Goal: Information Seeking & Learning: Learn about a topic

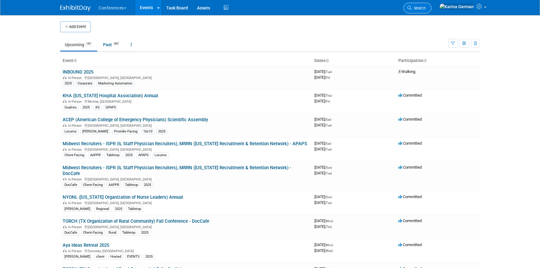
click at [425, 8] on span "Search" at bounding box center [418, 8] width 14 height 5
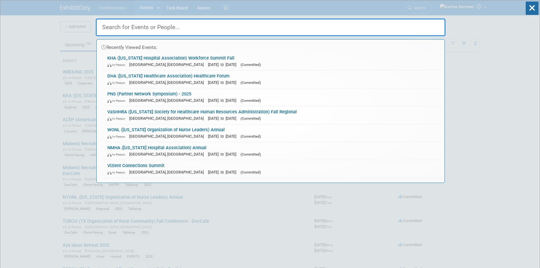
type input "o"
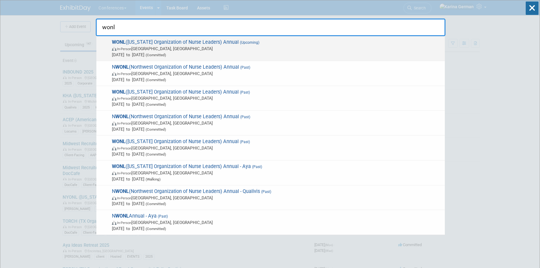
type input "wonl"
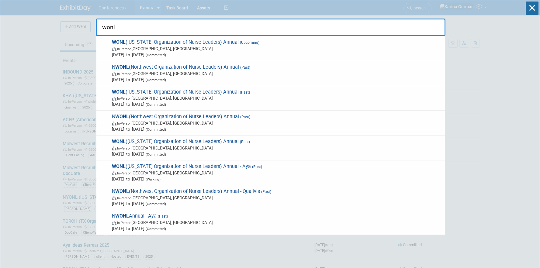
click at [149, 55] on span "Sep 17, 2025 to Sep 19, 2025 (Committed)" at bounding box center [277, 55] width 330 height 6
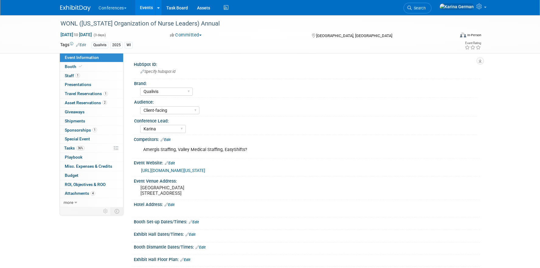
select select "Qualivis"
select select "Client-facing"
select select "Karina"
click at [96, 149] on link "36% Tasks 36%" at bounding box center [91, 148] width 63 height 9
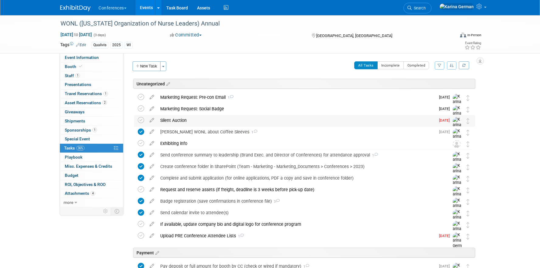
click at [188, 119] on div "Silent Auction" at bounding box center [296, 120] width 278 height 10
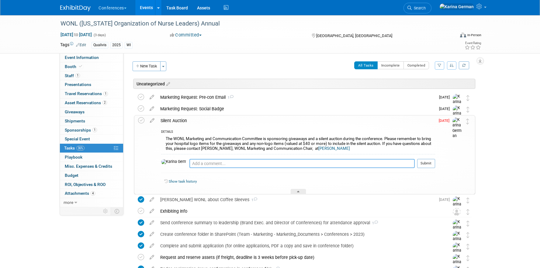
click at [191, 163] on textarea at bounding box center [301, 163] width 225 height 9
type textarea "Kelly approved some swag items and a barefoot dreams blanket"
click at [426, 162] on button "Submit" at bounding box center [426, 163] width 18 height 9
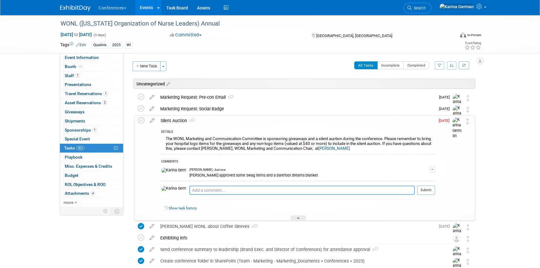
click at [181, 120] on div "Silent Auction 1" at bounding box center [295, 120] width 277 height 10
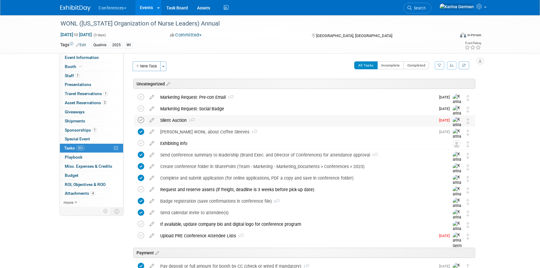
click at [142, 120] on icon at bounding box center [141, 120] width 6 height 6
click at [149, 70] on button "New Task" at bounding box center [146, 66] width 28 height 10
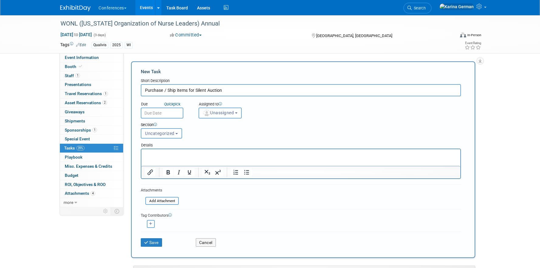
type input "Purchase / Ship items for Silent Auction"
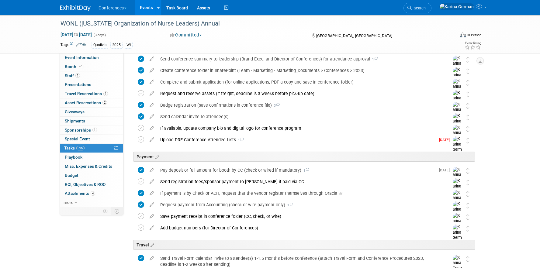
scroll to position [293, 0]
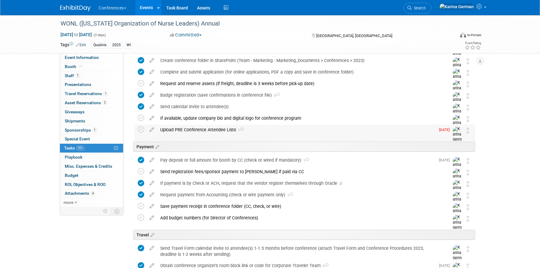
click at [219, 130] on div "Upload PRE Conference Attendee Lists 1" at bounding box center [296, 130] width 278 height 10
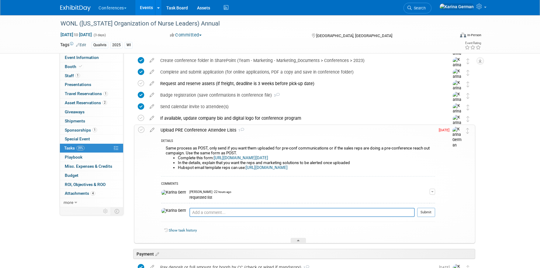
click at [190, 217] on div "Pro tip: Press Ctrl-Enter to submit comment." at bounding box center [301, 219] width 225 height 5
click at [196, 213] on textarea at bounding box center [301, 212] width 225 height 9
type textarea "sending list week of sept 10"
click at [425, 210] on button "Submit" at bounding box center [426, 212] width 18 height 9
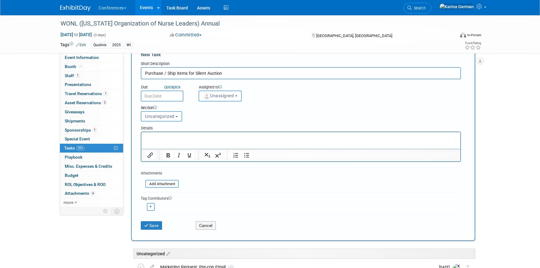
scroll to position [0, 0]
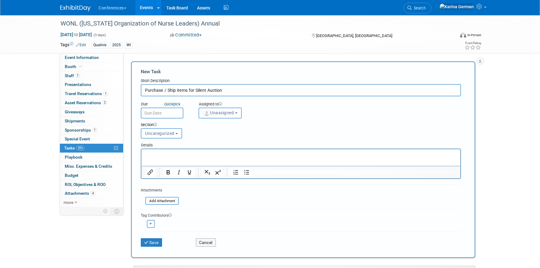
click at [201, 141] on div "Details" at bounding box center [301, 144] width 320 height 9
click at [165, 132] on span "Uncategorized" at bounding box center [159, 133] width 29 height 5
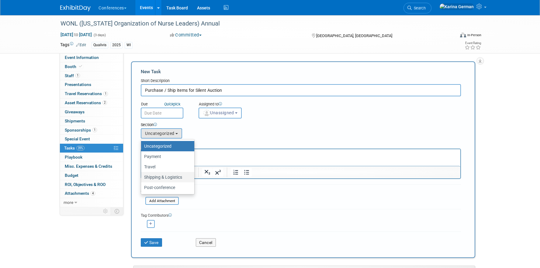
click at [159, 178] on label "Shipping & Logistics" at bounding box center [166, 177] width 44 height 8
click at [142, 178] on input "Shipping & Logistics" at bounding box center [140, 177] width 4 height 4
select select "11261948"
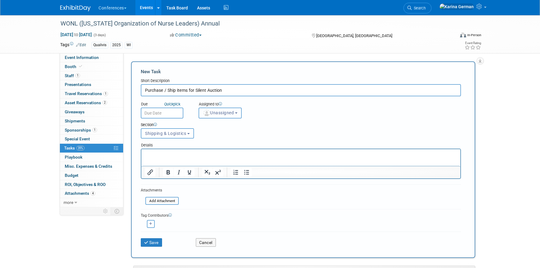
click at [211, 115] on button "Unassigned" at bounding box center [219, 113] width 43 height 11
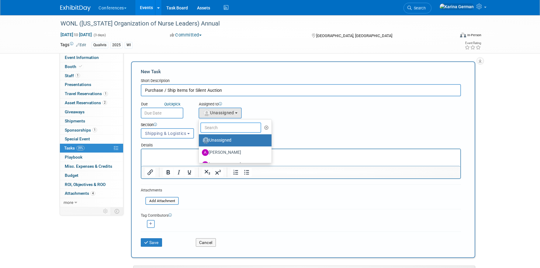
click at [215, 122] on input "text" at bounding box center [230, 127] width 61 height 10
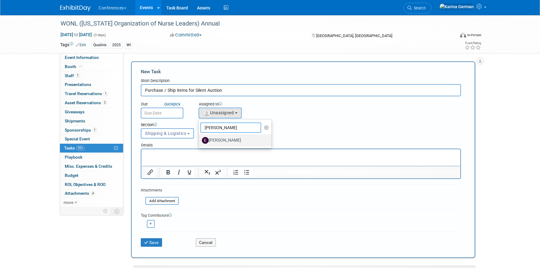
type input "erin"
click at [220, 142] on label "[PERSON_NAME]" at bounding box center [234, 141] width 64 height 10
click at [200, 142] on input "[PERSON_NAME]" at bounding box center [198, 140] width 4 height 4
select select "05738ff0-bddb-4e68-890b-b446aa749597"
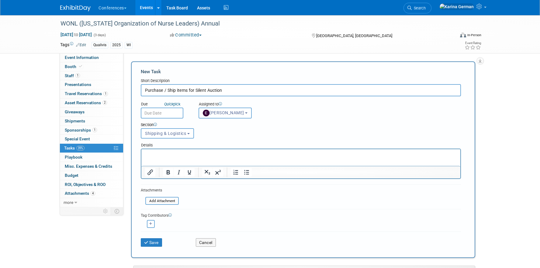
click at [169, 112] on input "text" at bounding box center [162, 113] width 43 height 11
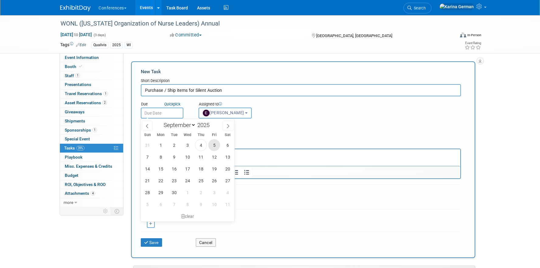
click at [213, 146] on span "5" at bounding box center [214, 145] width 12 height 12
type input "Sep 5, 2025"
click at [311, 153] on p "Rich Text Area. Press ALT-0 for help." at bounding box center [301, 155] width 312 height 6
click at [287, 134] on div "Section Uncategorized Payment Travel Shipping & Logistics Post-conference Shipp…" at bounding box center [287, 129] width 302 height 21
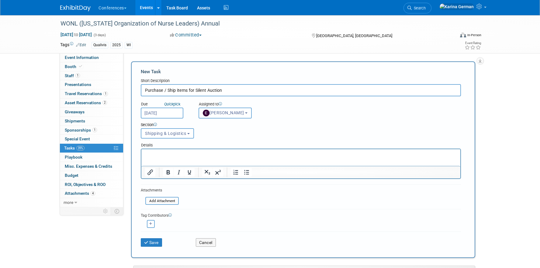
click at [238, 157] on p "Rich Text Area. Press ALT-0 for help." at bounding box center [301, 155] width 312 height 6
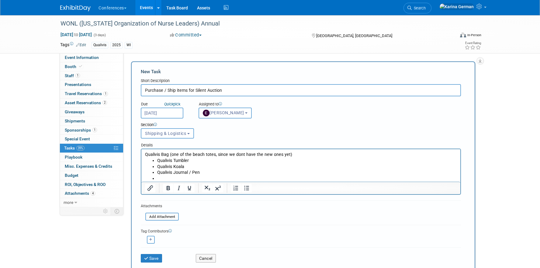
click at [290, 154] on p "Qualivis Bag (one of the beach totes, since we dont have the new ones yet)" at bounding box center [301, 155] width 312 height 6
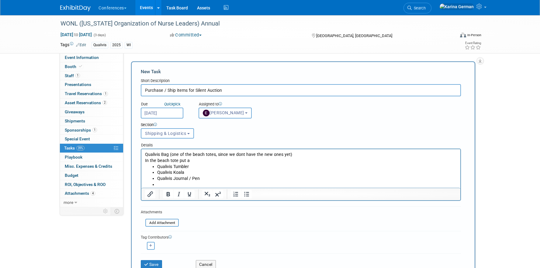
click at [160, 184] on li "Rich Text Area. Press ALT-0 for help." at bounding box center [307, 185] width 300 height 6
drag, startPoint x: 289, startPoint y: 155, endPoint x: 216, endPoint y: 156, distance: 73.6
click at [216, 156] on p "Qualivis Bag (one of the beach totes, since we dont have the new ones yet)" at bounding box center [301, 155] width 312 height 6
click at [146, 154] on p "Qualivis Bag (one of the beach totes, do we still have any of these?)" at bounding box center [301, 155] width 312 height 6
click at [195, 160] on p "In the beach tote put a" at bounding box center [301, 161] width 312 height 6
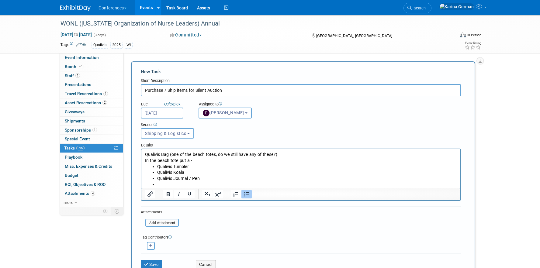
click at [170, 185] on li "Rich Text Area. Press ALT-0 for help." at bounding box center [307, 185] width 300 height 6
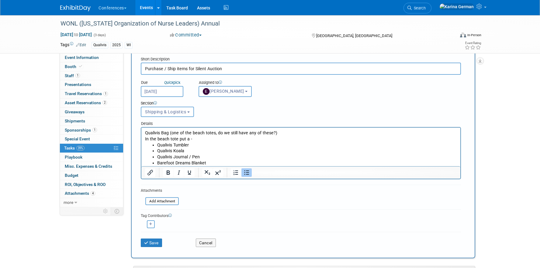
scroll to position [22, 0]
click at [145, 132] on p "Qualivis Bag (one of the beach totes, do we still have any of these?)" at bounding box center [301, 132] width 312 height 6
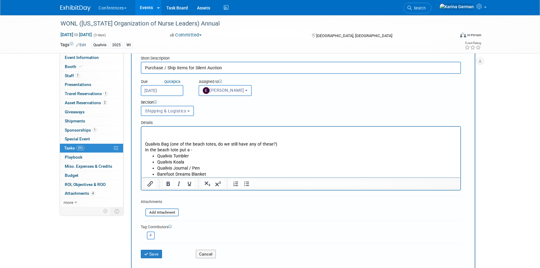
click at [160, 135] on p "Rich Text Area. Press ALT-0 for help." at bounding box center [301, 138] width 312 height 6
click at [152, 130] on p "Rich Text Area. Press ALT-0 for help." at bounding box center [301, 132] width 312 height 6
click at [177, 131] on p "You'll have to order this barefoot dreams blanket" at bounding box center [301, 132] width 312 height 6
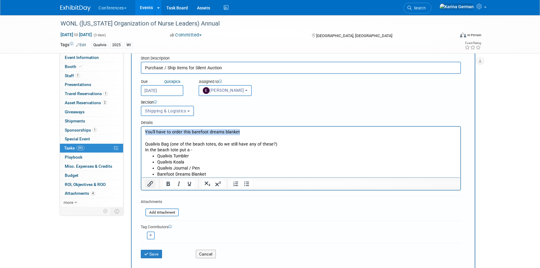
click at [151, 185] on icon "Insert/edit link" at bounding box center [149, 183] width 7 height 7
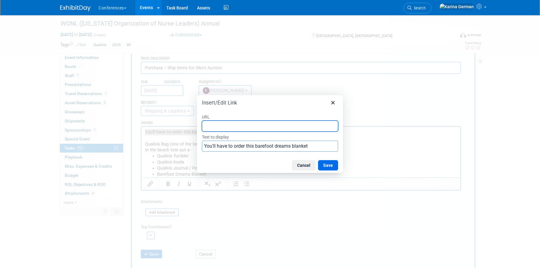
paste input "https://www.revolve.com/barefoot-dreams-cozychic-ribbed-throw-in-olive-branch/d…"
type input "https://www.revolve.com/barefoot-dreams-cozychic-ribbed-throw-in-olive-branch/d…"
click at [332, 166] on button "Save" at bounding box center [328, 165] width 20 height 10
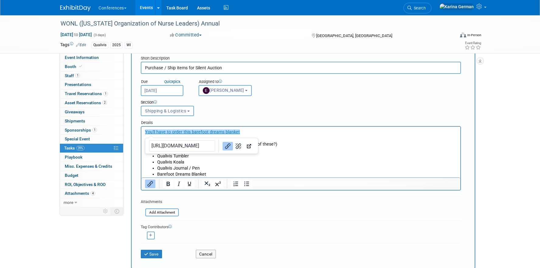
click at [294, 150] on p "In the beach tote put a -" at bounding box center [301, 150] width 312 height 6
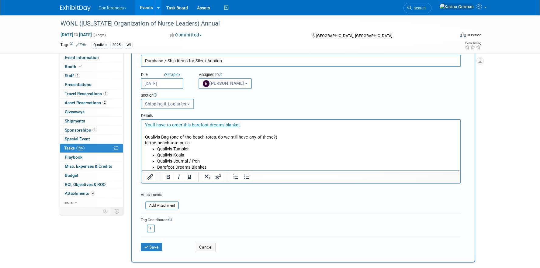
scroll to position [30, 0]
click at [212, 166] on li "Barefoot Dreams Blanket" at bounding box center [307, 167] width 300 height 6
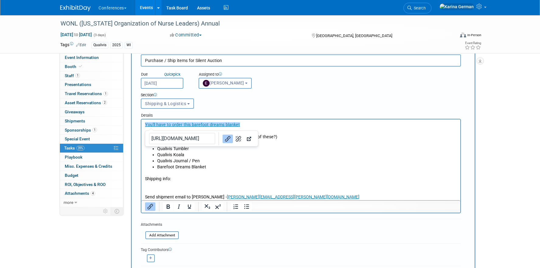
click at [319, 177] on p "Shipping info:" at bounding box center [301, 179] width 312 height 6
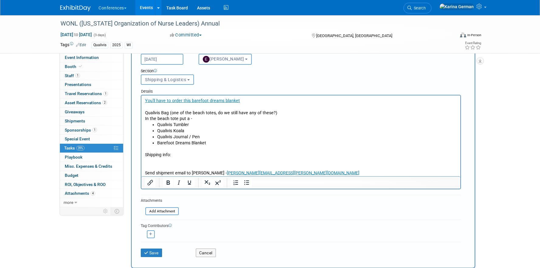
scroll to position [54, 0]
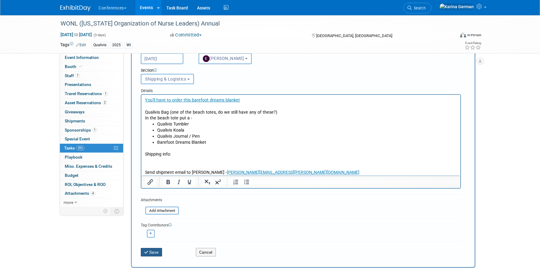
click at [158, 249] on button "Save" at bounding box center [151, 252] width 21 height 9
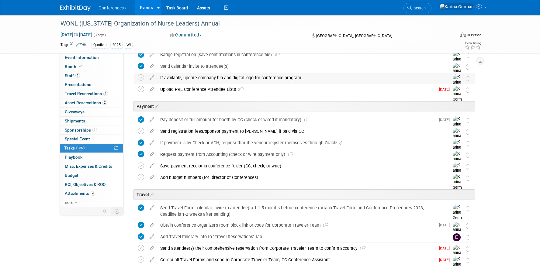
scroll to position [335, 0]
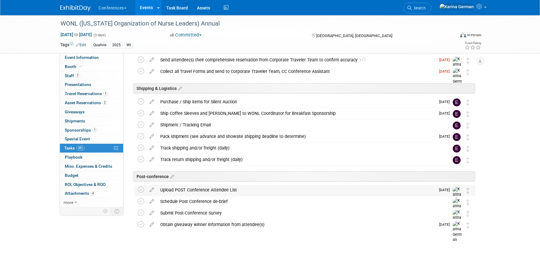
click at [188, 190] on div "Upload POST Conference Attendee List" at bounding box center [296, 190] width 278 height 10
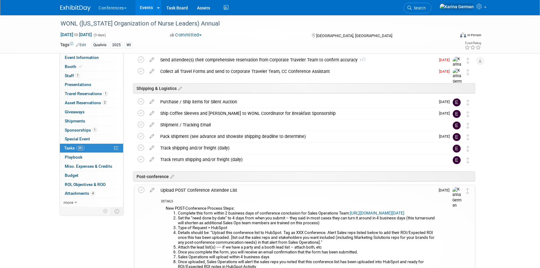
click at [188, 190] on div "Upload POST Conference Attendee List" at bounding box center [295, 190] width 277 height 10
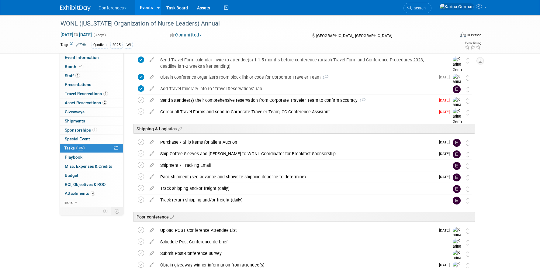
scroll to position [294, 0]
click at [222, 139] on div "Purchase / Ship items for Silent Auction" at bounding box center [296, 142] width 278 height 10
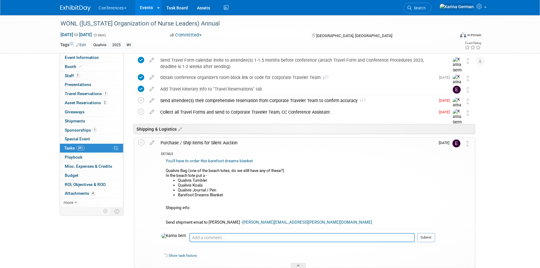
click at [221, 141] on div "Purchase / Ship items for Silent Auction" at bounding box center [295, 143] width 277 height 10
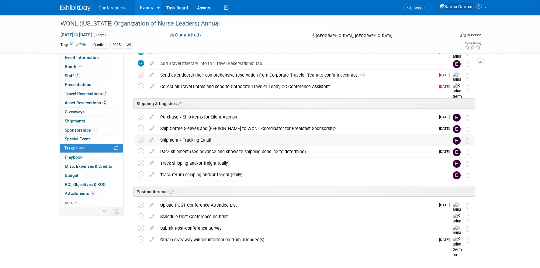
scroll to position [322, 0]
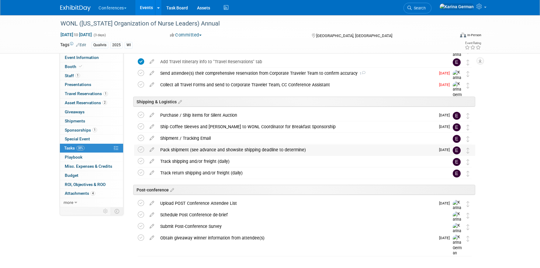
click at [199, 149] on div "Pack shipment (see advance and showsite shipping deadline to determine)" at bounding box center [296, 150] width 278 height 10
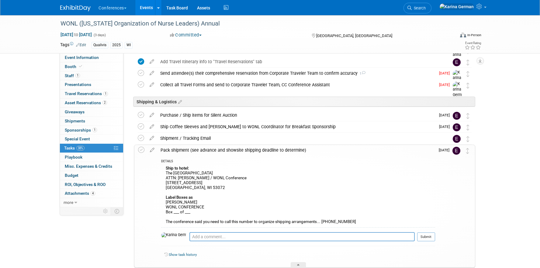
click at [199, 149] on div "Pack shipment (see advance and showsite shipping deadline to determine)" at bounding box center [295, 150] width 277 height 10
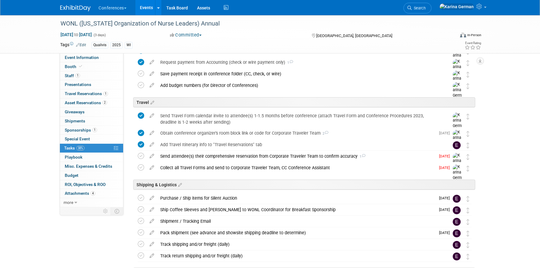
scroll to position [236, 0]
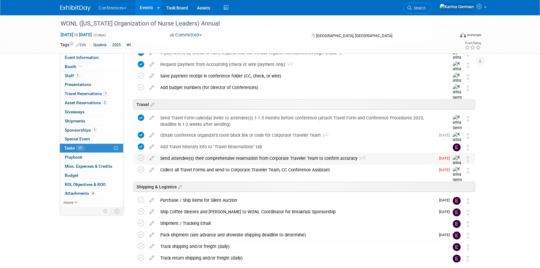
click at [199, 156] on div "Send attendee(s) their comprehensive reservation from Corporate Traveler Team t…" at bounding box center [296, 158] width 278 height 10
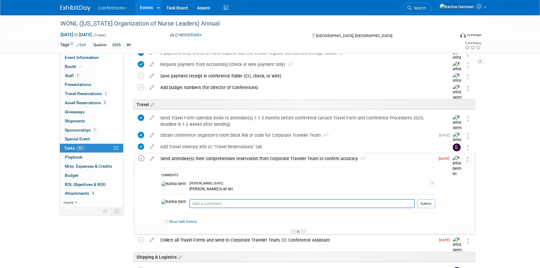
click at [143, 160] on icon at bounding box center [141, 158] width 6 height 6
click at [139, 239] on icon at bounding box center [141, 240] width 6 height 6
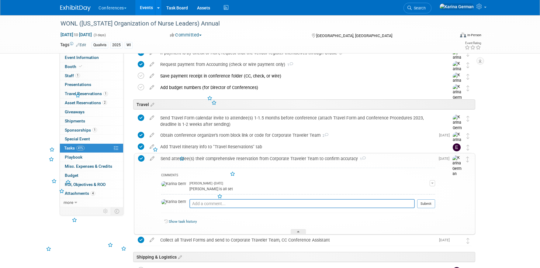
scroll to position [232, 0]
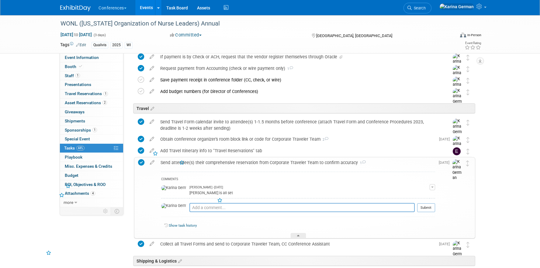
click at [189, 177] on div "COMMENTS" at bounding box center [298, 180] width 274 height 6
click at [191, 169] on div "COMMENTS Karina German - 20 days ago Aaron is all set Edit Comment Remove Pro t…" at bounding box center [295, 203] width 277 height 71
click at [196, 167] on div "Send attendee(s) their comprehensive reservation from Corporate Traveler Team t…" at bounding box center [295, 162] width 277 height 10
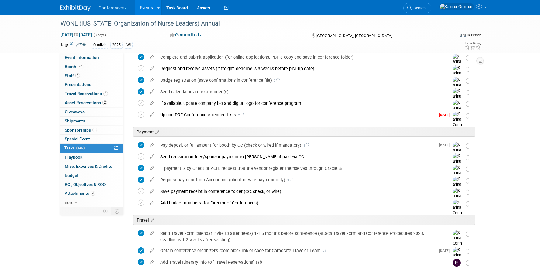
scroll to position [0, 0]
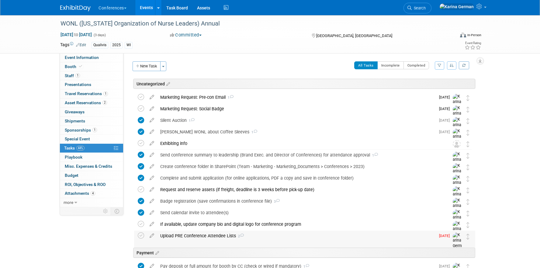
click at [198, 239] on div "Upload PRE Conference Attendee Lists 2" at bounding box center [296, 236] width 278 height 10
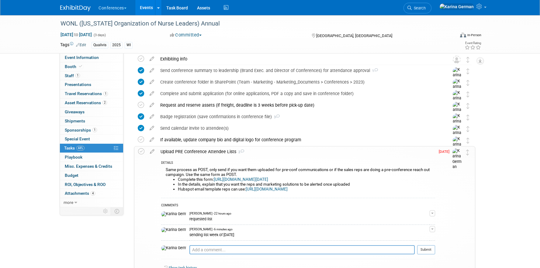
scroll to position [88, 0]
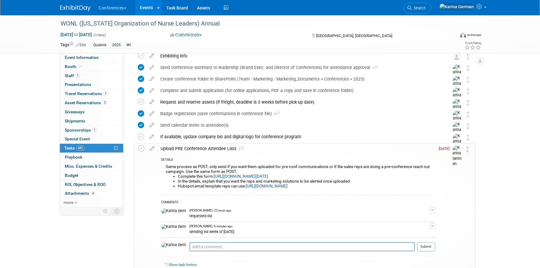
click at [205, 148] on div "Upload PRE Conference Attendee Lists 2" at bounding box center [295, 148] width 277 height 10
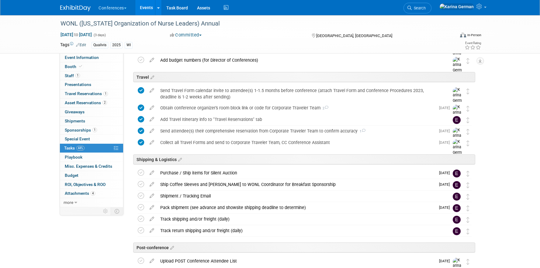
click at [194, 172] on div "Purchase / Ship items for Silent Auction" at bounding box center [296, 173] width 278 height 10
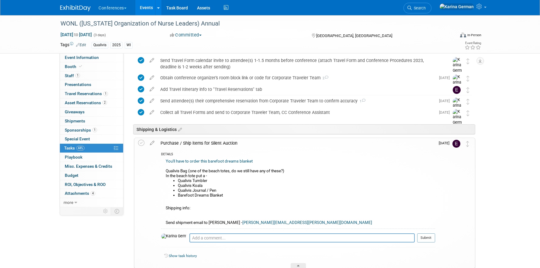
scroll to position [291, 0]
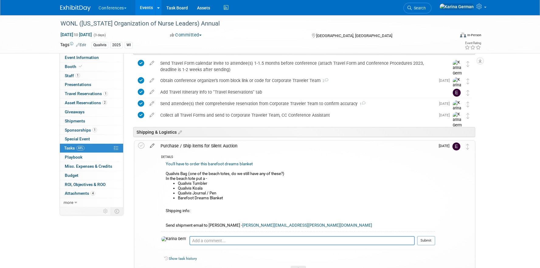
click at [153, 146] on icon at bounding box center [152, 145] width 11 height 8
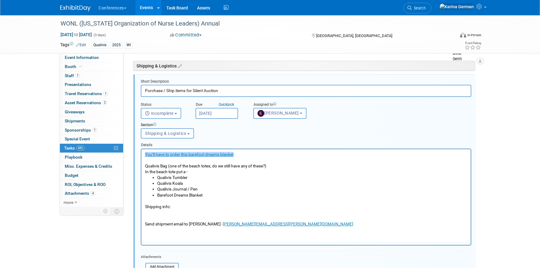
scroll to position [360, 0]
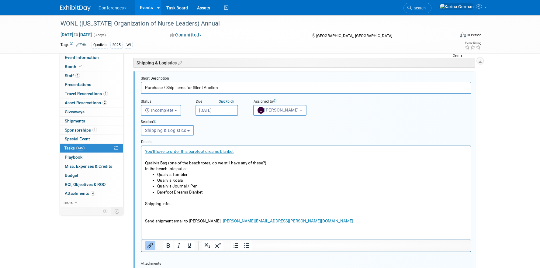
click at [177, 205] on p "Shipping info: Send shipment email to Annye - Annye.Graff@emplifyhealth.org" at bounding box center [306, 209] width 322 height 29
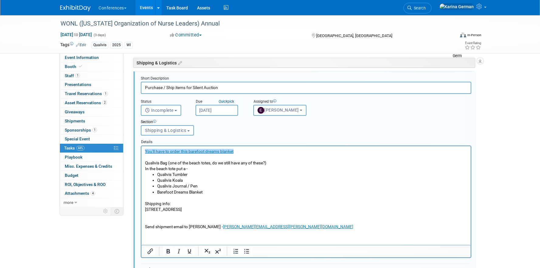
click at [174, 208] on p "202 Brule RdDePere, WI 54115 Send shipment email to Annye - Annye.Graff@emplify…" at bounding box center [306, 217] width 322 height 23
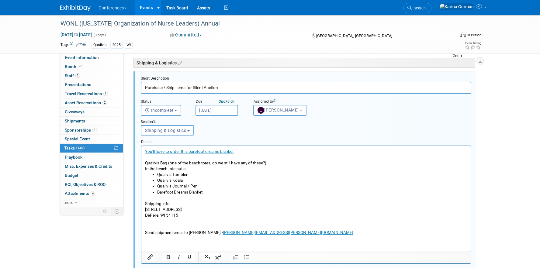
click at [181, 212] on p "DePere, WI 54115 Send shipment email to Annye - Annye.Graff@emplifyhealth.org" at bounding box center [306, 223] width 322 height 23
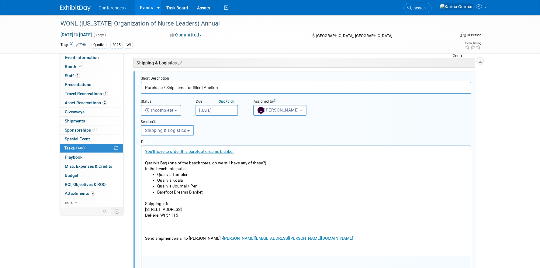
click at [177, 201] on p "Shipping info:" at bounding box center [306, 201] width 322 height 12
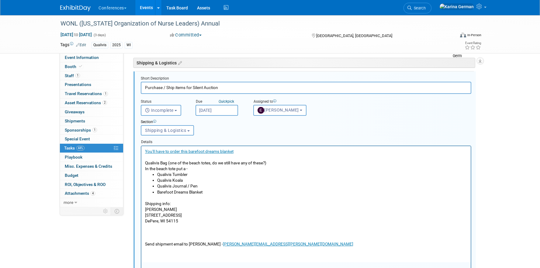
click at [162, 203] on p "Shipping info:" at bounding box center [306, 201] width 322 height 12
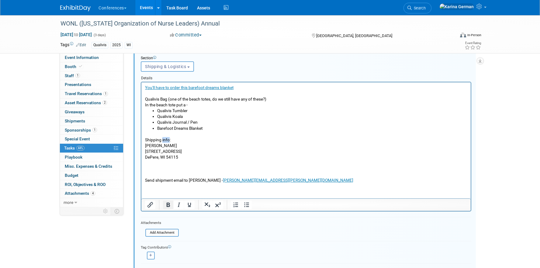
click at [170, 204] on icon "Bold" at bounding box center [167, 204] width 7 height 7
click at [188, 151] on p "202 Brule Rd" at bounding box center [306, 151] width 322 height 6
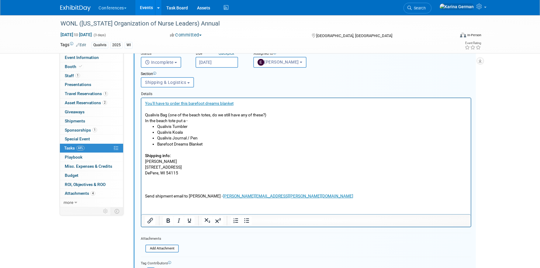
scroll to position [407, 0]
click at [181, 176] on p "DePere, WI 54115" at bounding box center [306, 174] width 322 height 6
click at [160, 189] on p "Send shipment email to Annye - Annye.Graff@emplifyhealth.org" at bounding box center [306, 188] width 322 height 23
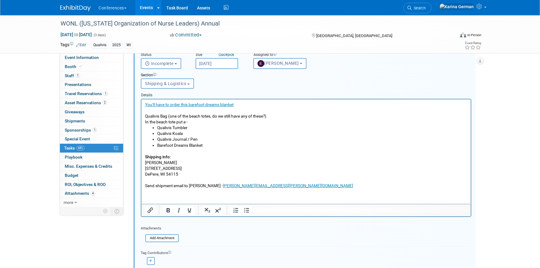
scroll to position [389, 0]
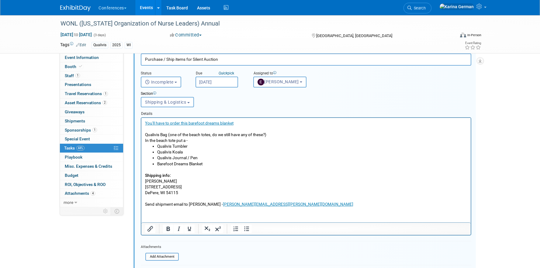
click at [173, 186] on p "202 Brule Rd" at bounding box center [306, 187] width 322 height 6
click at [173, 179] on p "Annye Graff" at bounding box center [306, 181] width 322 height 6
click at [183, 192] on p "DePere, WI 54115" at bounding box center [306, 193] width 322 height 6
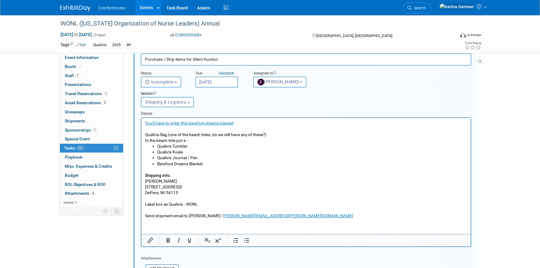
click at [170, 204] on p "Label box as Qualivis - WONL" at bounding box center [306, 204] width 322 height 6
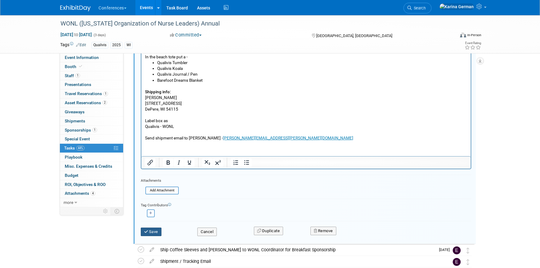
scroll to position [474, 0]
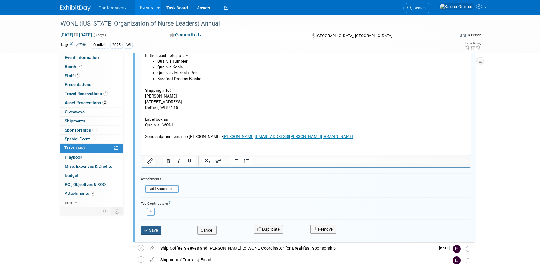
click at [157, 229] on button "Save" at bounding box center [151, 230] width 21 height 9
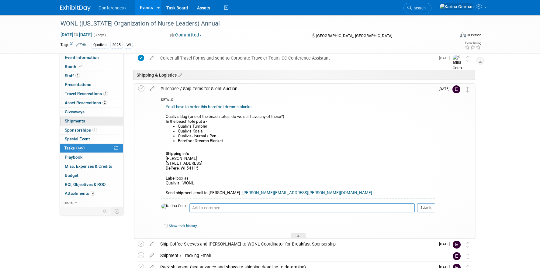
scroll to position [345, 0]
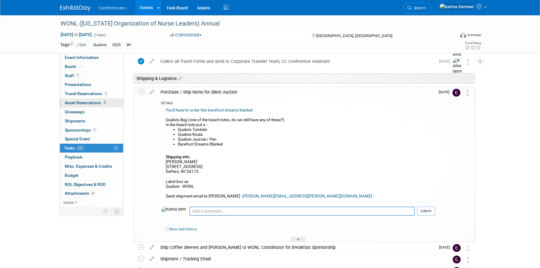
click at [108, 104] on link "2 Asset Reservations 2" at bounding box center [91, 102] width 63 height 9
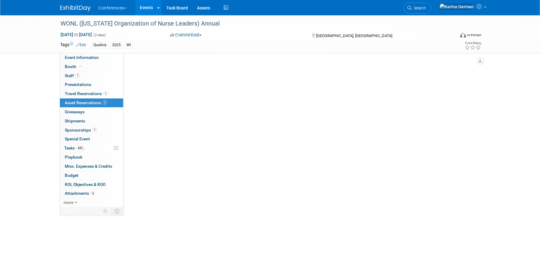
scroll to position [0, 0]
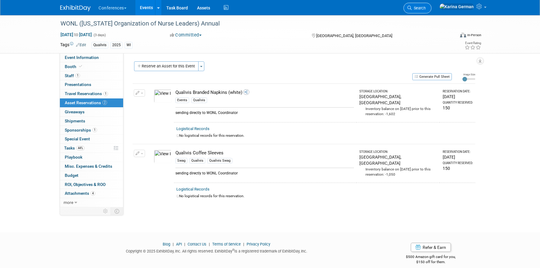
click at [425, 7] on span "Search" at bounding box center [418, 8] width 14 height 5
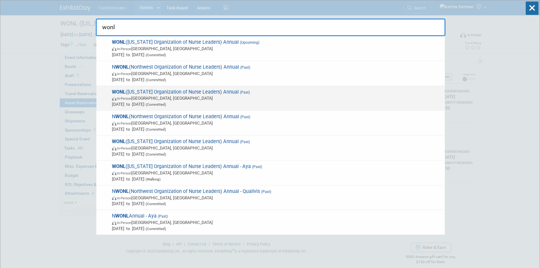
type input "wonl"
click at [302, 96] on span "In-Person Elkhart Lake, WI" at bounding box center [277, 98] width 330 height 6
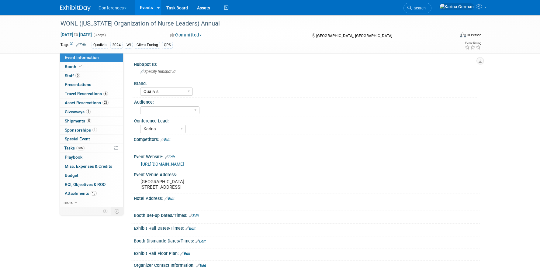
select select "Qualivis"
select select "Karina"
click at [101, 112] on link "1 Giveaways 1" at bounding box center [91, 112] width 63 height 9
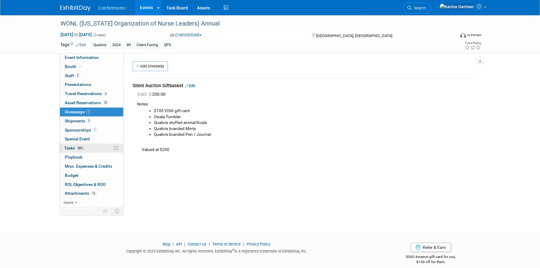
click at [94, 147] on link "88% Tasks 88%" at bounding box center [91, 148] width 63 height 9
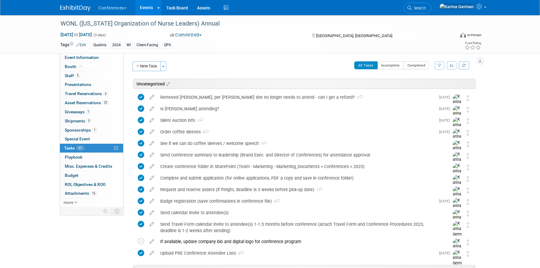
scroll to position [312, 0]
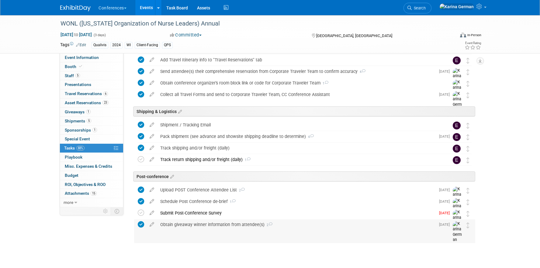
click at [198, 224] on div "Obtain giveaway winner information from attendee(s) 2" at bounding box center [296, 224] width 278 height 10
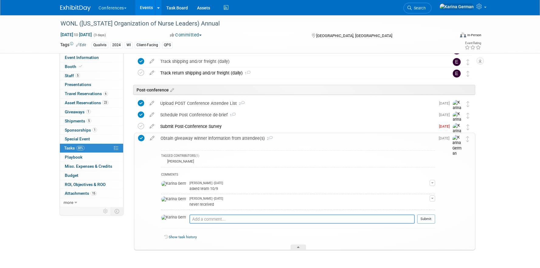
scroll to position [418, 0]
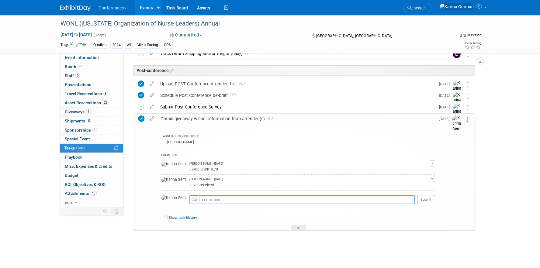
click at [201, 120] on div "Obtain giveaway winner information from attendee(s) 2" at bounding box center [295, 119] width 277 height 10
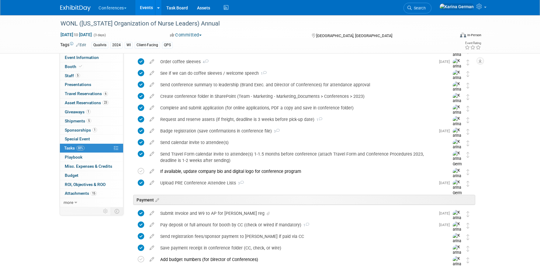
scroll to position [0, 0]
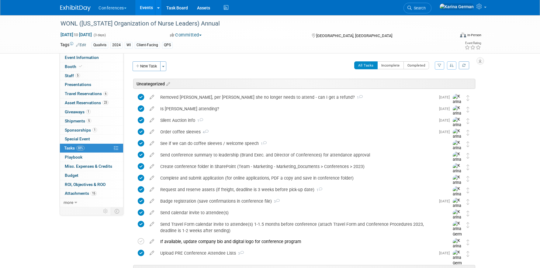
click at [221, 68] on div "All Tasks Incomplete Completed Filter by Assignee -- Select Assignee -- All una…" at bounding box center [322, 67] width 305 height 13
click at [147, 8] on link "Events" at bounding box center [146, 7] width 22 height 15
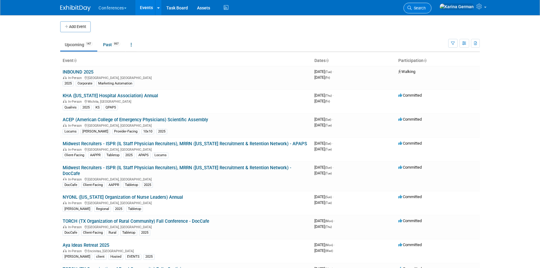
click at [431, 10] on link "Search" at bounding box center [417, 8] width 28 height 11
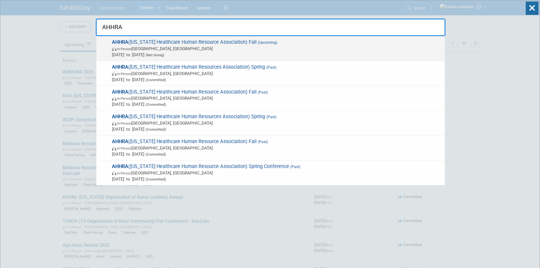
type input "AHHRA"
click at [186, 49] on span "In-Person [GEOGRAPHIC_DATA], [GEOGRAPHIC_DATA]" at bounding box center [277, 49] width 330 height 6
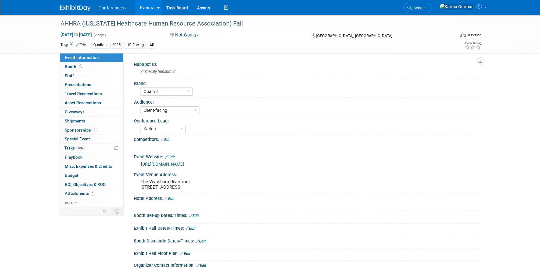
select select "Qualivis"
select select "Client-facing"
select select "Karina"
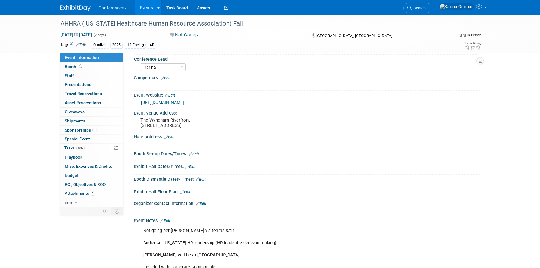
scroll to position [64, 0]
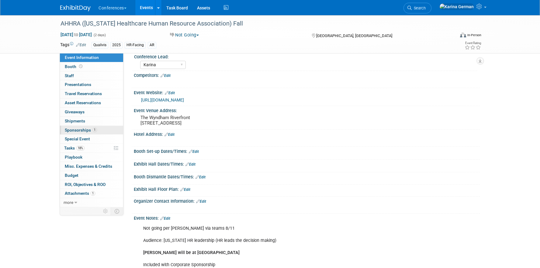
click at [96, 127] on link "1 Sponsorships 1" at bounding box center [91, 130] width 63 height 9
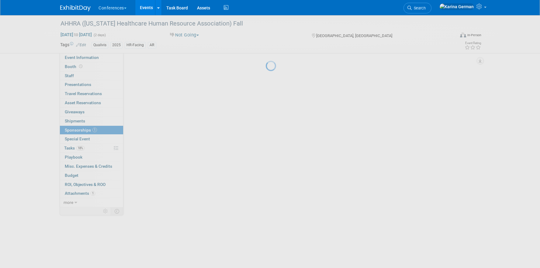
scroll to position [0, 0]
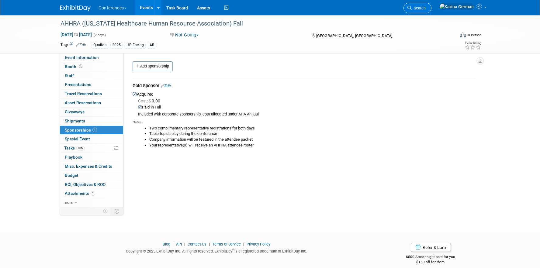
click at [425, 7] on span "Search" at bounding box center [418, 8] width 14 height 5
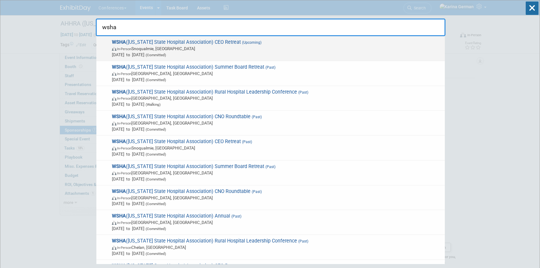
type input "wsha"
click at [166, 54] on span "(Committed)" at bounding box center [155, 55] width 22 height 4
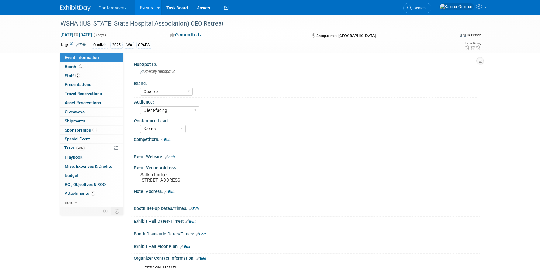
select select "Qualivis"
select select "Client-facing"
select select "Karina"
click at [96, 131] on link "1 Sponsorships 1" at bounding box center [91, 130] width 63 height 9
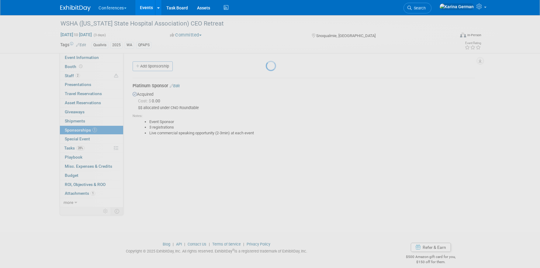
click at [266, 153] on div at bounding box center [270, 134] width 9 height 268
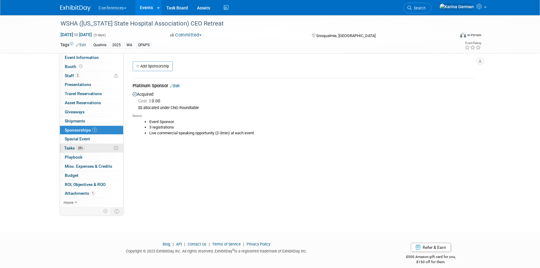
click at [83, 149] on span "28%" at bounding box center [80, 148] width 8 height 5
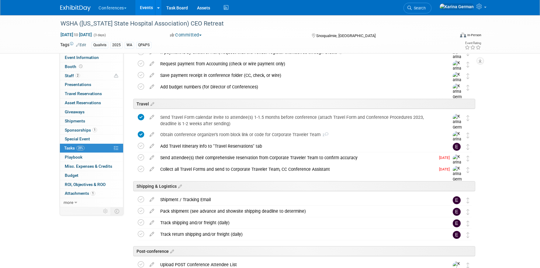
scroll to position [217, 0]
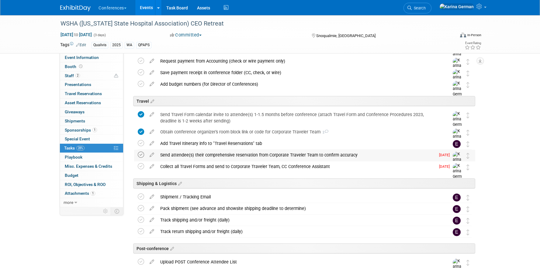
click at [141, 154] on icon at bounding box center [141, 155] width 6 height 6
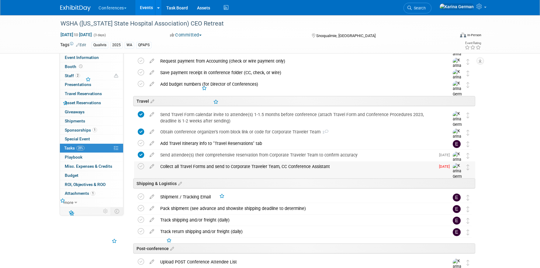
click at [140, 170] on td at bounding box center [142, 172] width 9 height 23
click at [141, 169] on icon at bounding box center [141, 166] width 6 height 6
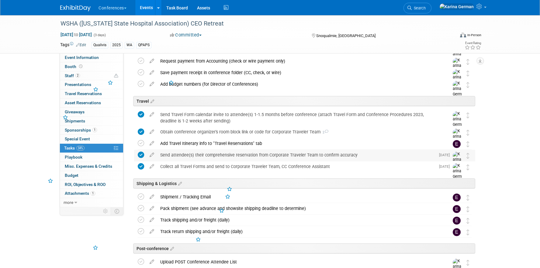
click at [201, 154] on div "Send attendee(s) their comprehensive reservation from Corporate Traveler Team t…" at bounding box center [296, 155] width 278 height 10
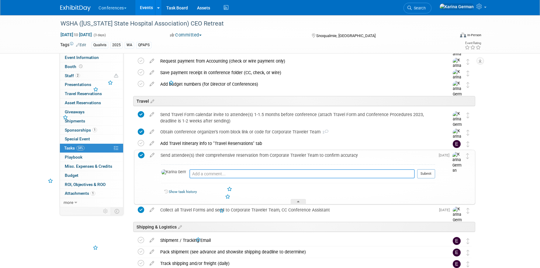
click at [192, 177] on textarea at bounding box center [301, 173] width 225 height 9
type textarea "Michael and Ron are all set"
click at [421, 171] on button "Submit" at bounding box center [426, 173] width 18 height 9
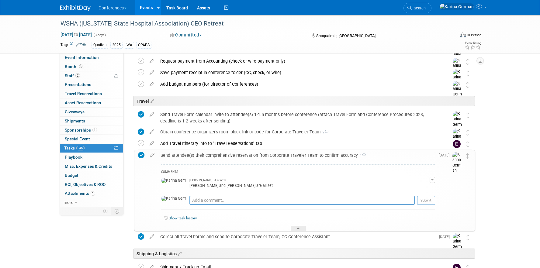
click at [296, 153] on div "Send attendee(s) their comprehensive reservation from Corporate Traveler Team t…" at bounding box center [295, 155] width 277 height 10
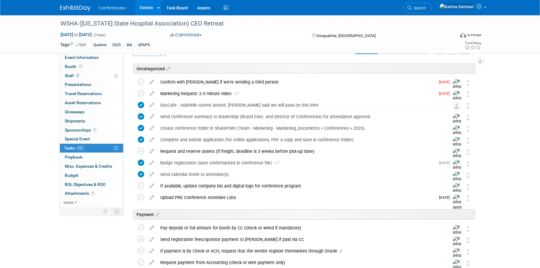
scroll to position [0, 0]
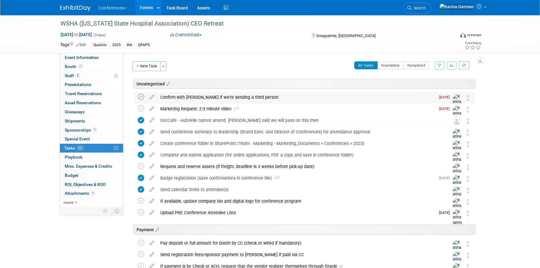
click at [142, 98] on icon at bounding box center [141, 97] width 6 height 6
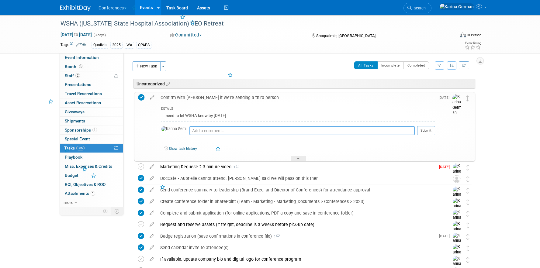
click at [197, 130] on textarea at bounding box center [301, 130] width 225 height 9
type textarea "n/a"
click at [433, 134] on button "Submit" at bounding box center [426, 130] width 18 height 9
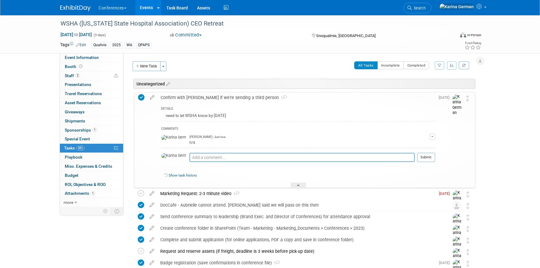
click at [219, 103] on div "DETAILS need to let WSHA know by Aug 22 COMMENTS Karina German - Just now n/a E…" at bounding box center [295, 145] width 277 height 85
click at [212, 98] on div "Confirm with Kelly if we're sending a third person 1" at bounding box center [295, 97] width 277 height 10
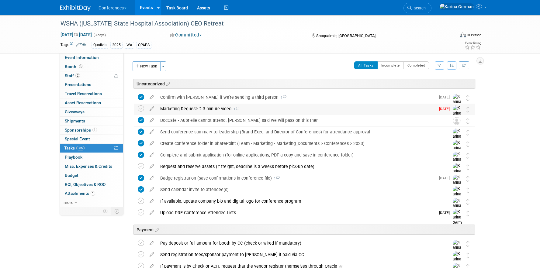
click at [214, 109] on div "Marketing Request: 2-3 minute video 1" at bounding box center [296, 109] width 278 height 10
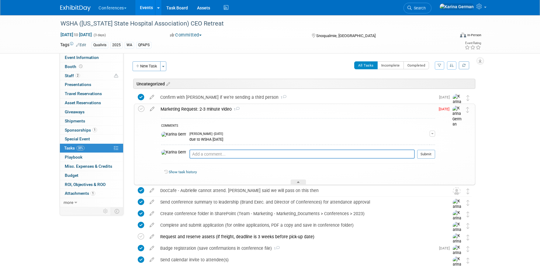
click at [213, 109] on div "Marketing Request: 2-3 minute video 1" at bounding box center [295, 109] width 277 height 10
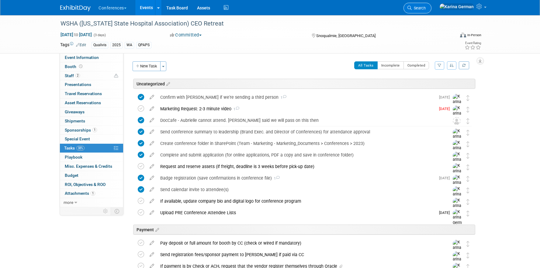
click at [431, 11] on link "Search" at bounding box center [417, 8] width 28 height 11
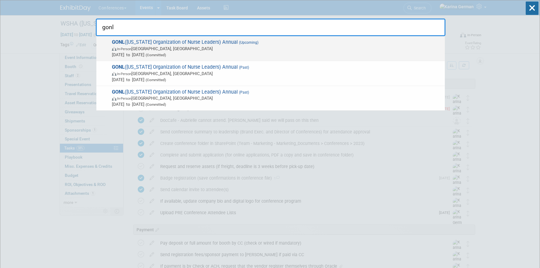
type input "gonl"
click at [333, 45] on span "GONL (Georgia Organization of Nurse Leaders) Annual (Upcoming) In-Person Savann…" at bounding box center [276, 48] width 332 height 19
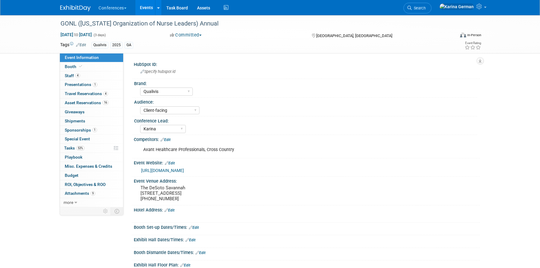
select select "Qualivis"
select select "Client-facing"
select select "Karina"
click at [90, 152] on link "53% Tasks 53%" at bounding box center [91, 148] width 63 height 9
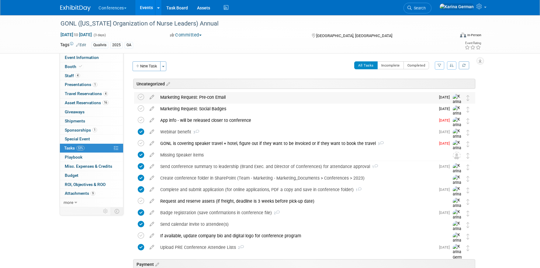
click at [190, 99] on div "Marketing Request: Pre-con Email" at bounding box center [296, 97] width 278 height 10
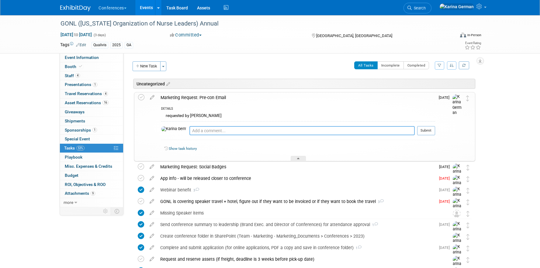
click at [194, 131] on textarea at bounding box center [301, 130] width 225 height 9
click at [152, 97] on icon at bounding box center [152, 96] width 11 height 8
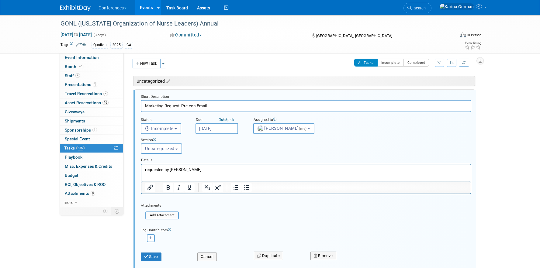
scroll to position [3, 0]
click at [202, 167] on p "requested by Natalie Phillips" at bounding box center [306, 169] width 322 height 6
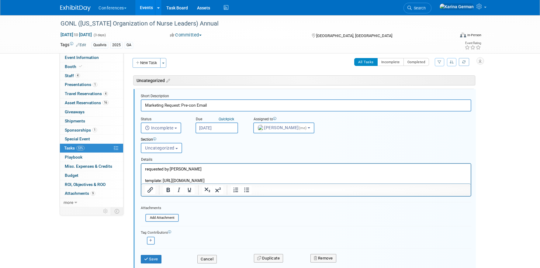
drag, startPoint x: 294, startPoint y: 181, endPoint x: 163, endPoint y: 178, distance: 130.4
click at [163, 178] on p "template: https://app.hubspot.com/email/5133778/edit/195492672027/content" at bounding box center [306, 180] width 322 height 6
click at [148, 191] on icon "Insert/edit link" at bounding box center [149, 189] width 7 height 7
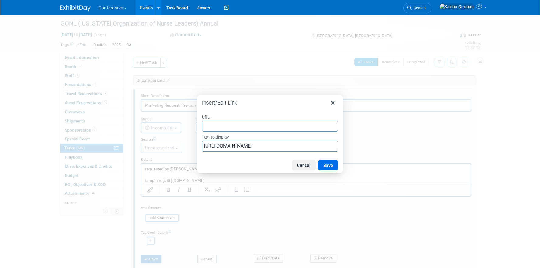
type input "https://app.hubspot.com/email/5133778/edit/195492672027/content"
click at [332, 164] on button "Save" at bounding box center [328, 165] width 20 height 10
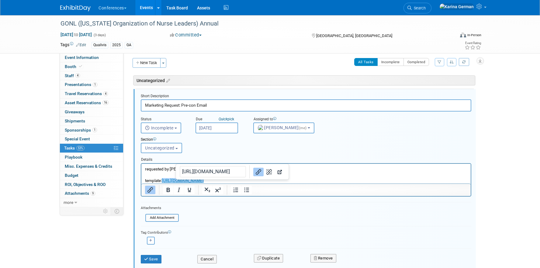
click at [345, 184] on div at bounding box center [305, 190] width 329 height 12
click at [310, 165] on html "requested by Natalie Phillips template: https://app.hubspot.com/email/5133778/e…" at bounding box center [305, 173] width 329 height 20
click at [157, 259] on button "Save" at bounding box center [151, 259] width 21 height 9
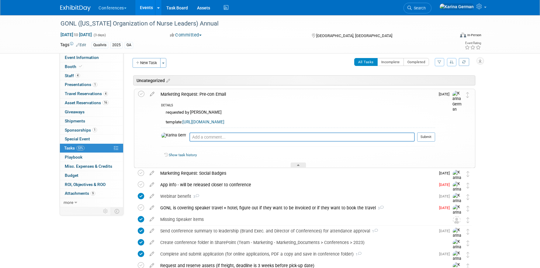
click at [200, 94] on div "Marketing Request: Pre-con Email" at bounding box center [295, 94] width 277 height 10
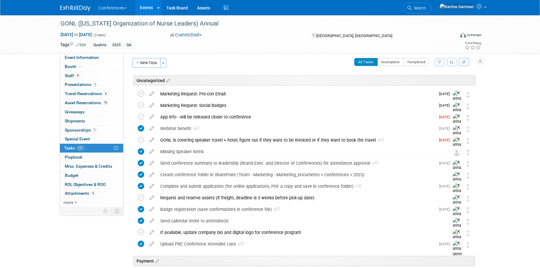
click at [193, 95] on div "Marketing Request: Pre-con Email" at bounding box center [296, 94] width 278 height 10
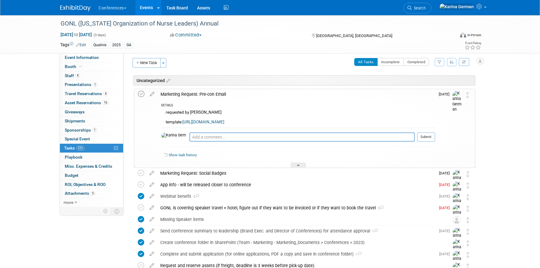
click at [143, 96] on icon at bounding box center [141, 94] width 6 height 6
click at [202, 96] on div "Marketing Request: Pre-con Email" at bounding box center [295, 94] width 277 height 10
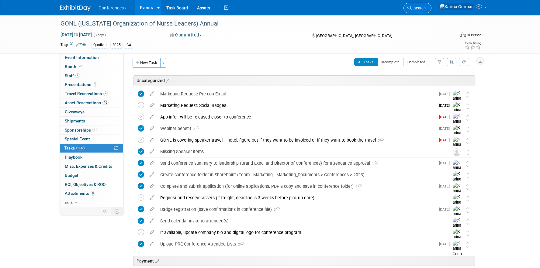
click at [425, 9] on span "Search" at bounding box center [418, 8] width 14 height 5
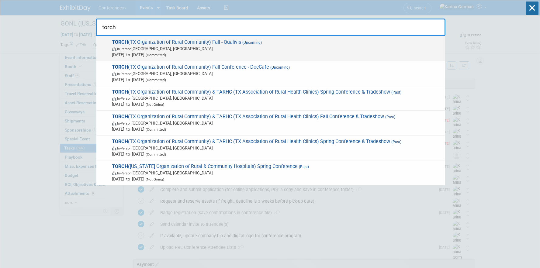
type input "torch"
click at [166, 53] on span "(Committed)" at bounding box center [155, 55] width 22 height 4
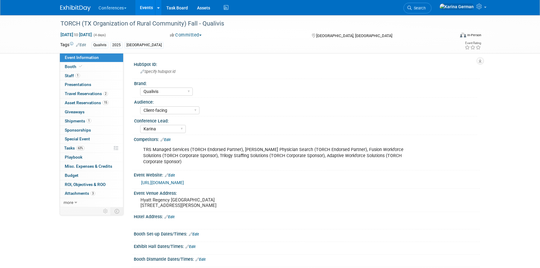
select select "Qualivis"
select select "Client-facing"
select select "Karina"
click at [180, 184] on link "[URL][DOMAIN_NAME]" at bounding box center [162, 182] width 43 height 5
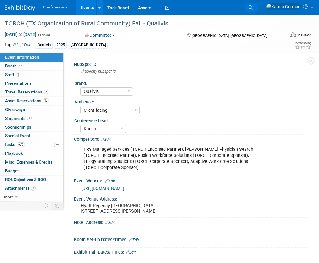
click at [253, 9] on icon at bounding box center [251, 7] width 4 height 4
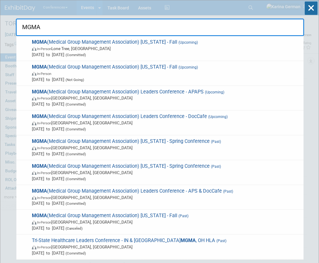
click at [157, 32] on input "MGMA" at bounding box center [160, 28] width 289 height 18
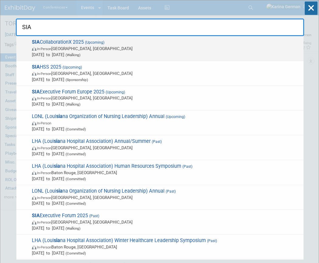
type input "SIA"
click at [119, 47] on span "In-Person [GEOGRAPHIC_DATA], [GEOGRAPHIC_DATA]" at bounding box center [166, 49] width 269 height 6
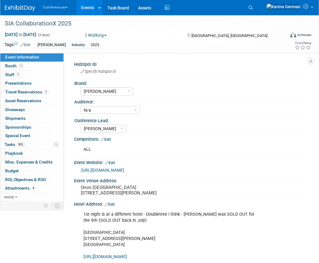
select select "[PERSON_NAME]"
select select "N/a"
select select "[PERSON_NAME]"
click at [34, 76] on link "1 Staff 1" at bounding box center [31, 75] width 63 height 9
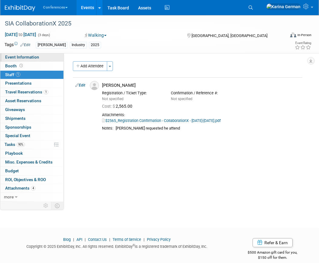
click at [36, 57] on span "Event Information" at bounding box center [22, 57] width 34 height 5
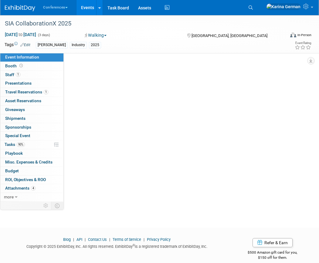
select select "[PERSON_NAME]"
select select "N/a"
select select "[PERSON_NAME]"
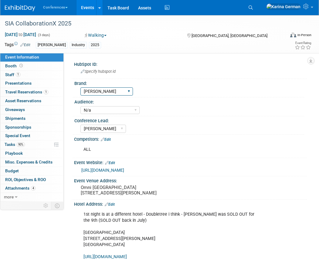
click at [124, 91] on select "Aya Bespoke Corporate [PERSON_NAME] DocCafe Education Government Services Locum…" at bounding box center [107, 92] width 53 height 8
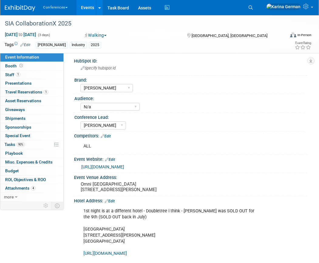
scroll to position [4, 0]
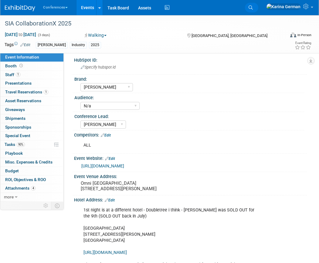
click at [259, 10] on link "Search" at bounding box center [251, 8] width 13 height 10
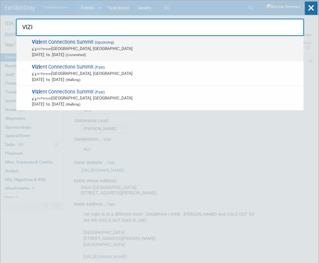
type input "VIZI"
click at [94, 41] on span "(Upcoming)" at bounding box center [104, 42] width 21 height 4
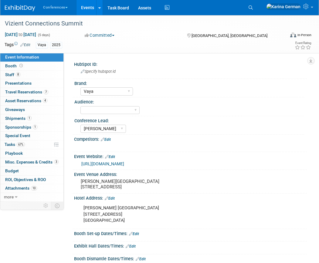
select select "Vaya"
select select "[PERSON_NAME]"
click at [259, 13] on li "Search" at bounding box center [251, 7] width 13 height 14
click at [259, 11] on link "Search" at bounding box center [251, 8] width 13 height 10
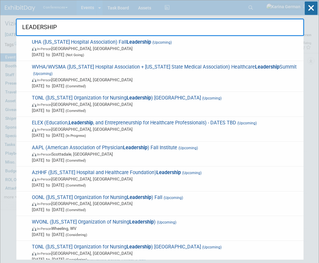
click at [132, 29] on input "LEADERSHIP" at bounding box center [160, 28] width 289 height 18
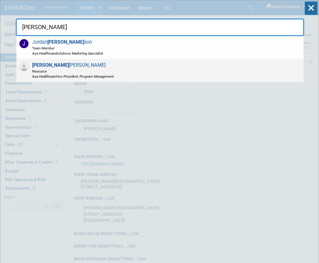
type input "[PERSON_NAME]"
click at [88, 73] on span "Resource" at bounding box center [73, 71] width 82 height 5
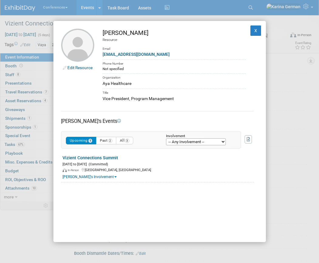
scroll to position [6, 0]
click at [99, 158] on link "Vizient Connections Summit" at bounding box center [91, 158] width 56 height 5
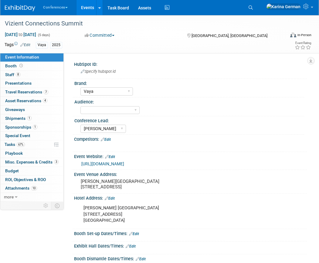
select select "Vaya"
select select "[PERSON_NAME]"
click at [31, 78] on link "8 Staff 8" at bounding box center [31, 75] width 63 height 9
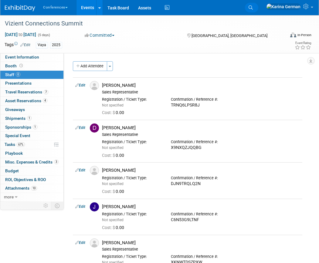
click at [253, 9] on icon at bounding box center [251, 7] width 4 height 4
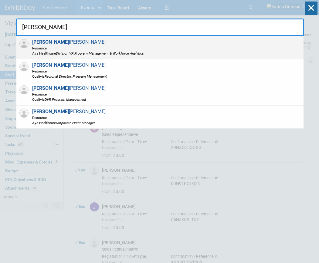
click at [138, 45] on span "[PERSON_NAME] Resource Aya Healthcare Division VP, Program Management & Workfor…" at bounding box center [87, 47] width 114 height 17
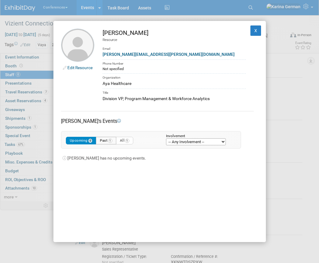
click at [108, 139] on button "Past 1" at bounding box center [106, 141] width 20 height 8
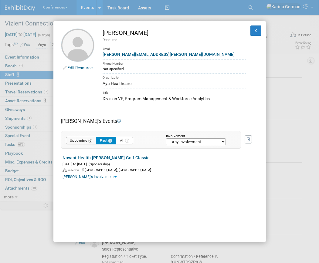
click at [84, 139] on button "Upcoming 0" at bounding box center [81, 141] width 31 height 8
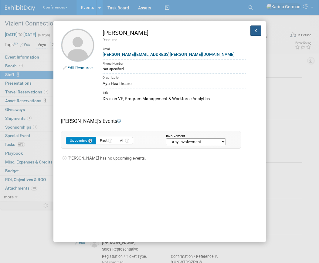
click at [257, 36] on button "X" at bounding box center [256, 31] width 11 height 10
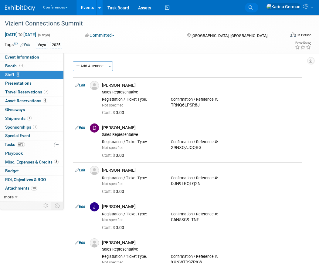
click at [259, 8] on link "Search" at bounding box center [251, 8] width 13 height 10
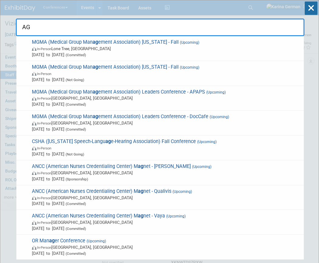
type input "A"
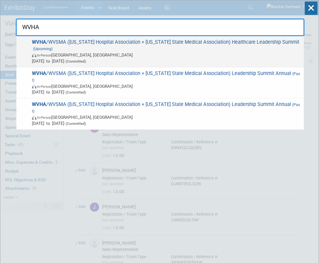
type input "WVHA"
